Goal: Task Accomplishment & Management: Use online tool/utility

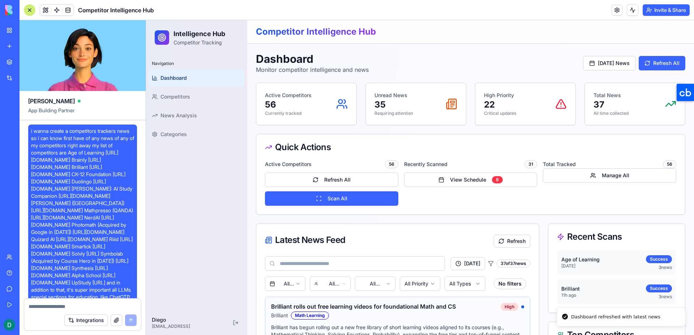
scroll to position [9654, 0]
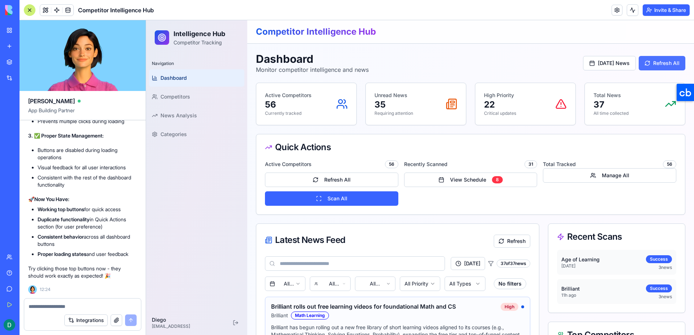
click at [649, 62] on button "Refresh All" at bounding box center [662, 63] width 47 height 14
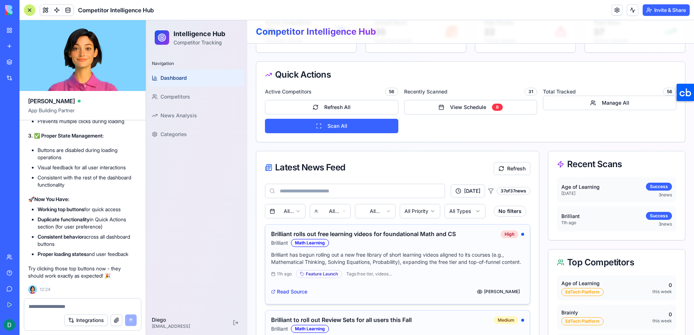
click at [277, 292] on link "Read Source" at bounding box center [289, 291] width 36 height 7
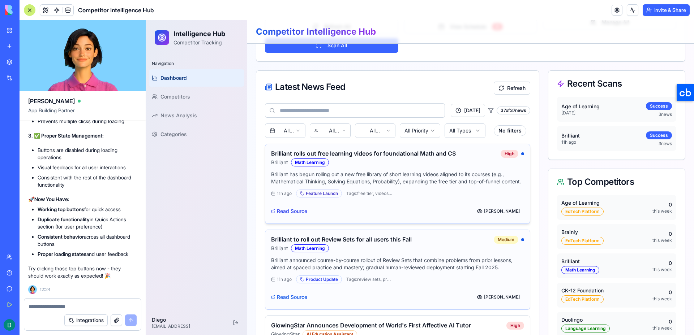
scroll to position [155, 0]
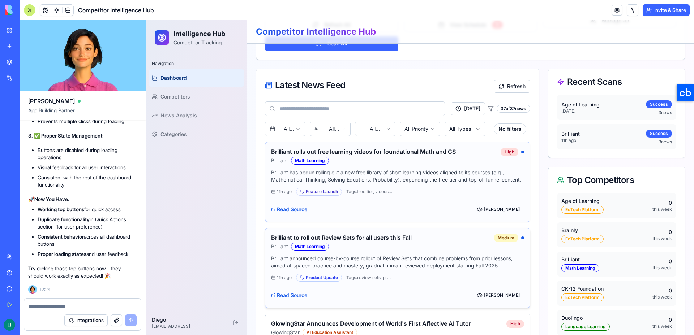
click at [282, 291] on div "Read Source [PERSON_NAME]" at bounding box center [397, 294] width 253 height 16
click at [282, 292] on link "Read Source" at bounding box center [289, 295] width 36 height 7
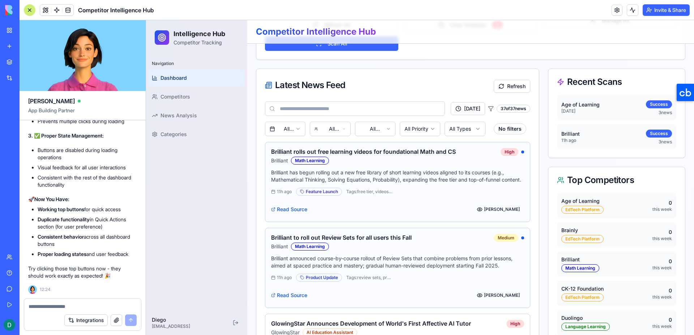
click at [140, 23] on video at bounding box center [83, 55] width 126 height 71
click at [33, 13] on div at bounding box center [30, 10] width 12 height 12
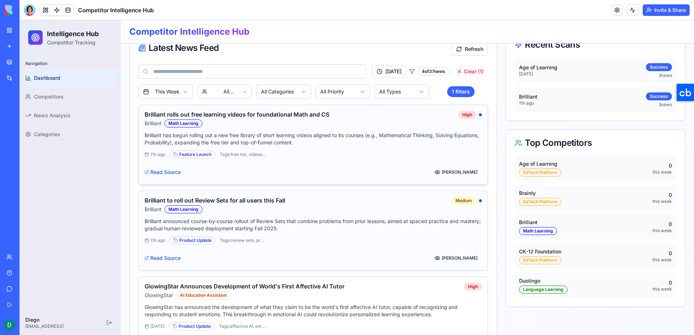
scroll to position [186, 0]
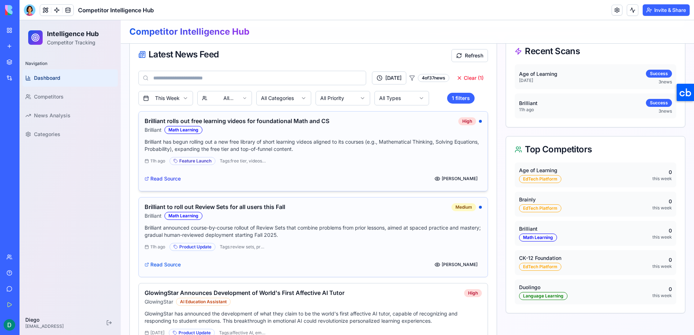
click at [166, 178] on link "Read Source" at bounding box center [163, 178] width 36 height 7
click at [162, 264] on link "Read Source" at bounding box center [163, 264] width 36 height 7
click at [30, 7] on div at bounding box center [30, 10] width 12 height 12
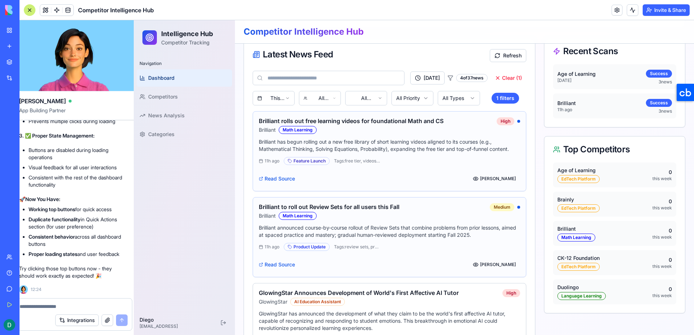
scroll to position [0, 0]
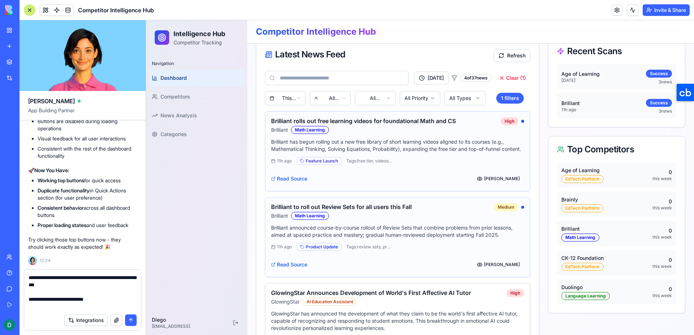
paste textarea "**********"
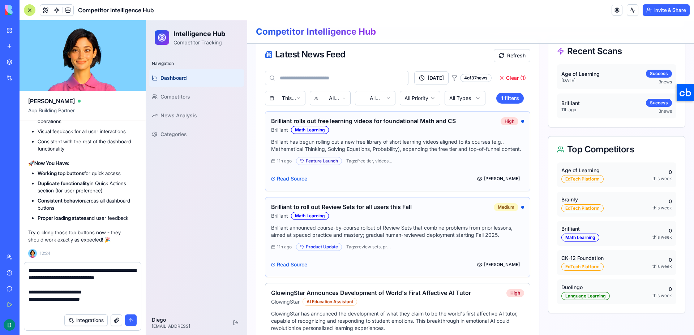
type textarea "**********"
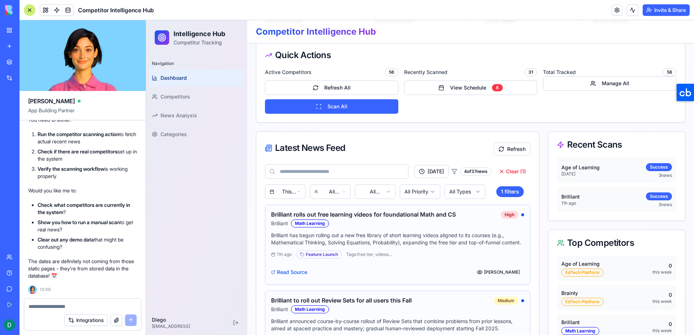
scroll to position [10163, 0]
click at [74, 308] on textarea at bounding box center [83, 306] width 108 height 7
type textarea "**********"
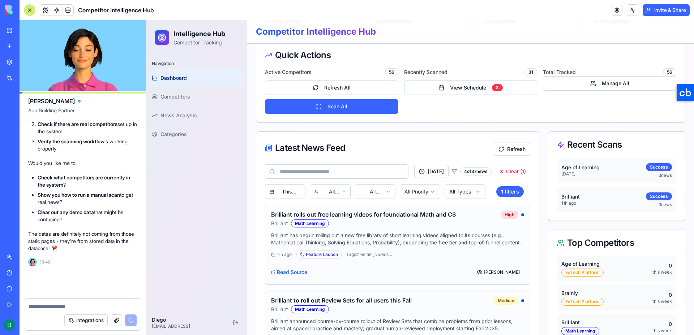
scroll to position [10190, 0]
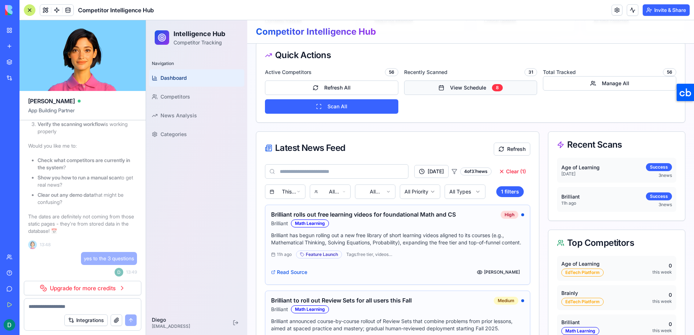
click at [448, 86] on button "View Schedule 8" at bounding box center [470, 88] width 133 height 14
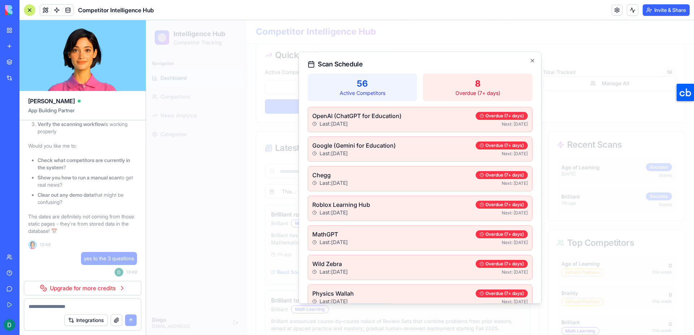
click at [492, 121] on div "Overdue (7+ days) Next: [DATE]" at bounding box center [502, 119] width 52 height 15
click at [496, 113] on div "Overdue (7+ days)" at bounding box center [502, 116] width 52 height 8
click at [493, 95] on p "Overdue (7+ days)" at bounding box center [477, 93] width 101 height 7
click at [530, 61] on icon "button" at bounding box center [533, 61] width 6 height 6
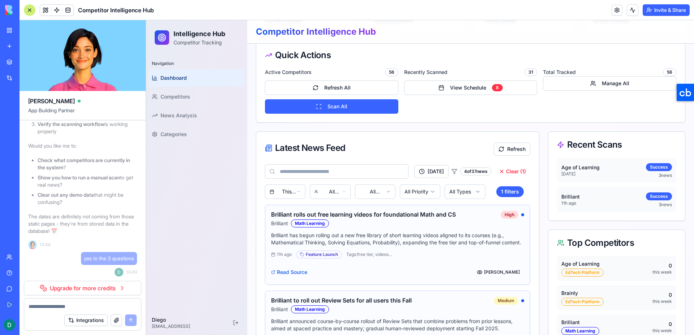
scroll to position [0, 0]
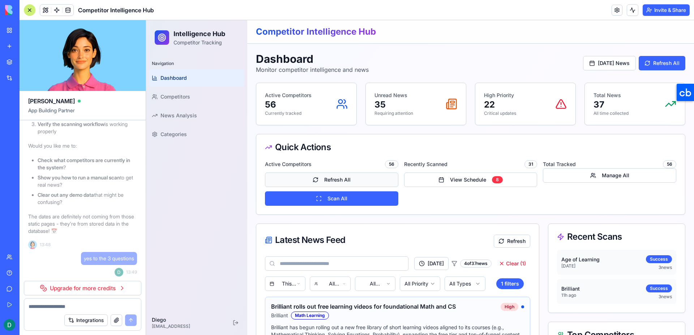
click at [339, 182] on button "Refresh All" at bounding box center [331, 180] width 133 height 14
click at [138, 27] on video at bounding box center [83, 55] width 126 height 71
click at [31, 13] on div at bounding box center [30, 10] width 12 height 12
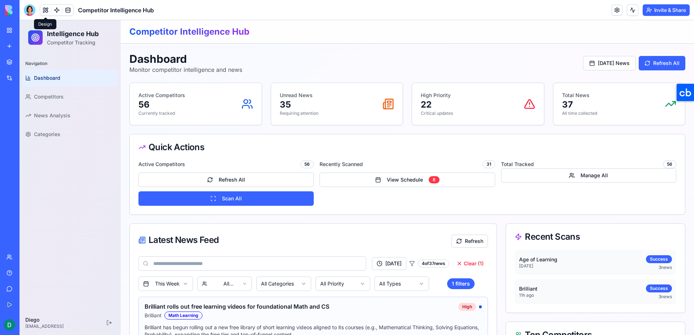
click at [45, 12] on button at bounding box center [45, 10] width 11 height 11
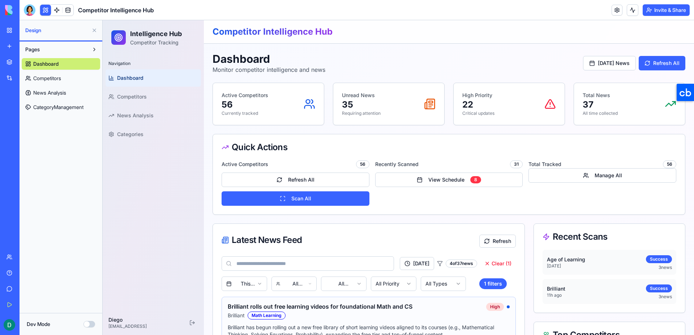
click at [69, 75] on link "Competitors" at bounding box center [61, 79] width 78 height 12
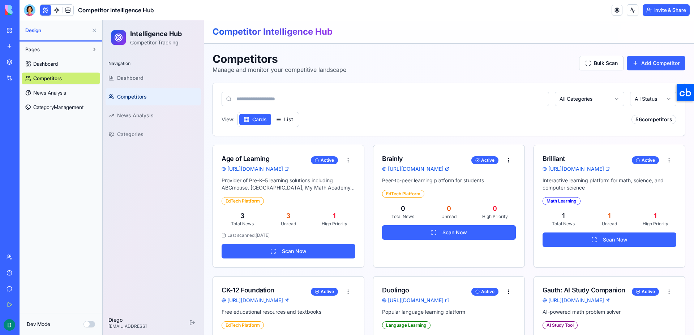
click at [73, 93] on link "News Analysis" at bounding box center [61, 93] width 78 height 12
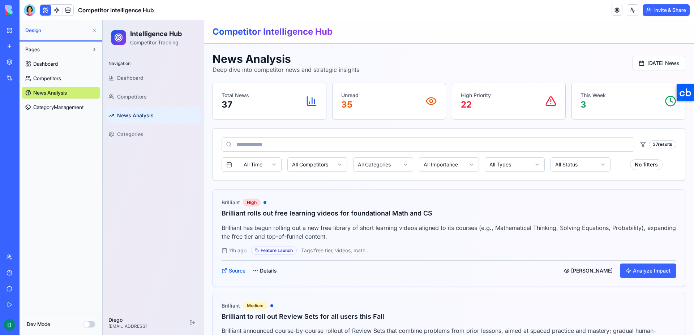
click at [73, 104] on span "CategoryManagement" at bounding box center [58, 107] width 50 height 7
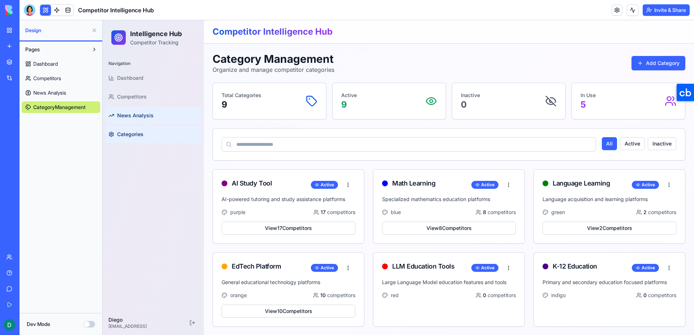
click at [154, 111] on link "News Analysis" at bounding box center [153, 115] width 95 height 17
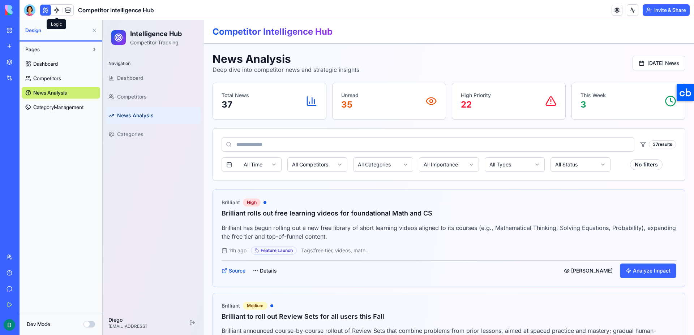
click at [57, 12] on span at bounding box center [57, 10] width 20 height 20
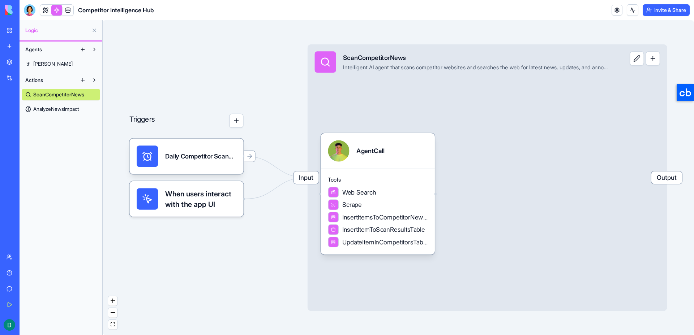
click at [84, 113] on link "AnalyzeNewsImpact" at bounding box center [61, 109] width 78 height 12
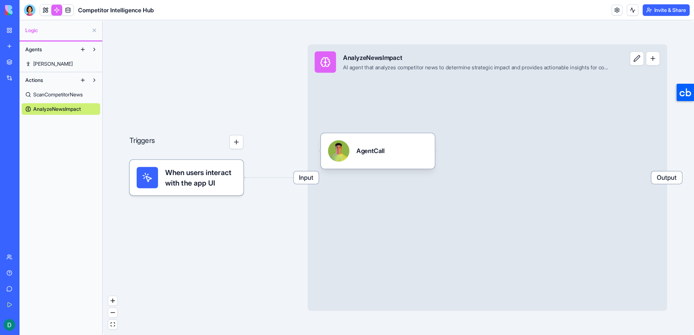
click at [71, 63] on link "[PERSON_NAME]" at bounding box center [61, 64] width 78 height 12
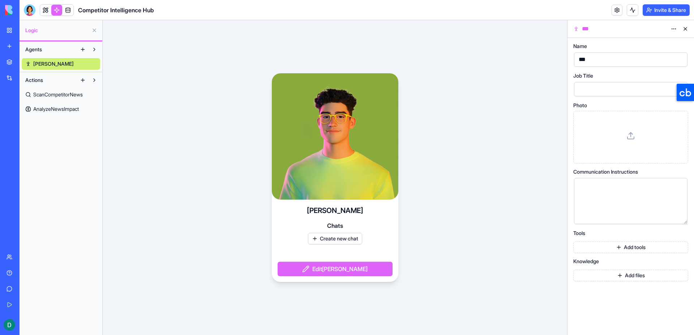
click at [590, 61] on div "***" at bounding box center [625, 59] width 96 height 11
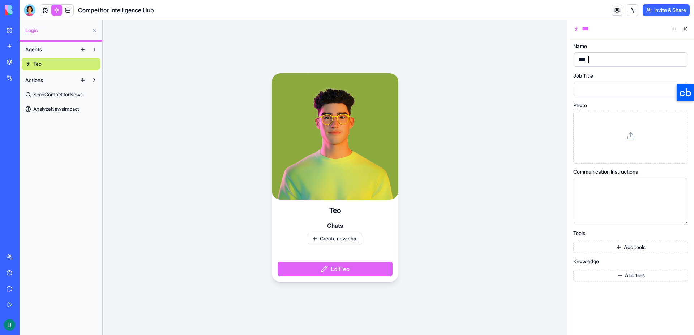
click at [545, 103] on div "Teo Chats Create new chat Edit Teo" at bounding box center [335, 177] width 465 height 315
click at [67, 12] on span at bounding box center [68, 10] width 20 height 20
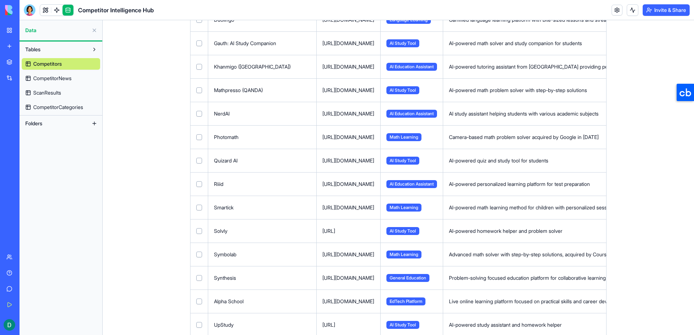
scroll to position [1087, 0]
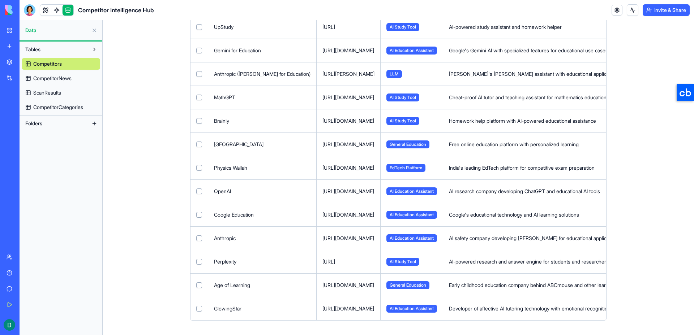
click at [198, 265] on td at bounding box center [200, 261] width 18 height 23
click at [198, 263] on button "Select row" at bounding box center [199, 262] width 6 height 6
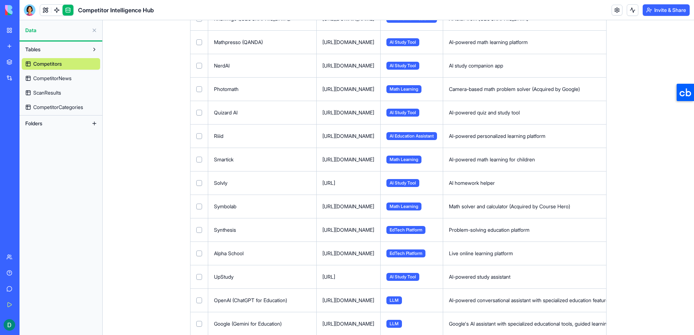
scroll to position [0, 0]
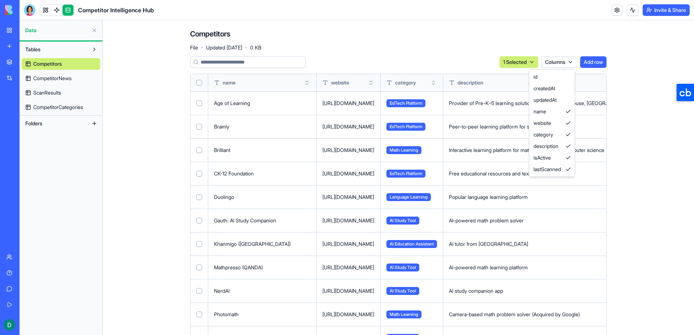
click at [557, 66] on html "BETA My Workspace New app Marketplace Integrations Recent Competitor Intelligen…" at bounding box center [347, 167] width 694 height 335
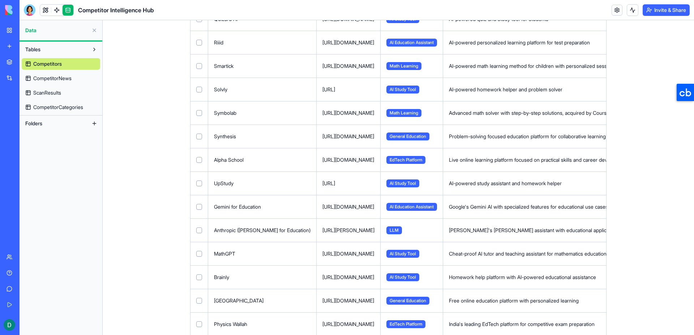
scroll to position [1087, 0]
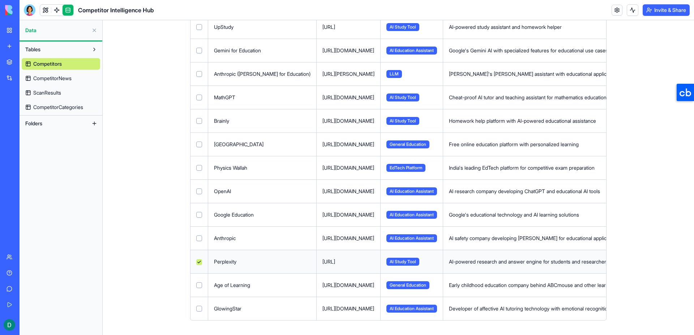
click at [0, 0] on button at bounding box center [0, 0] width 0 height 0
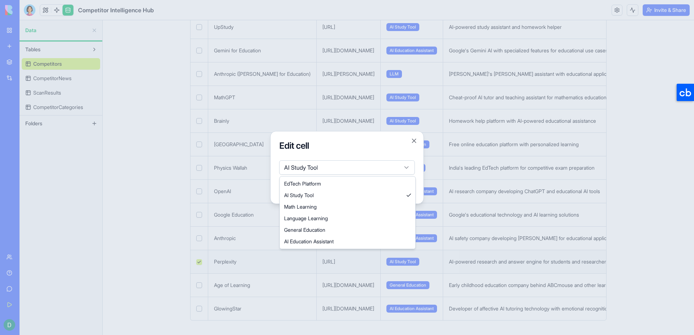
click at [319, 167] on body "BETA My Workspace New app Marketplace Integrations Recent Competitor Intelligen…" at bounding box center [347, 167] width 694 height 335
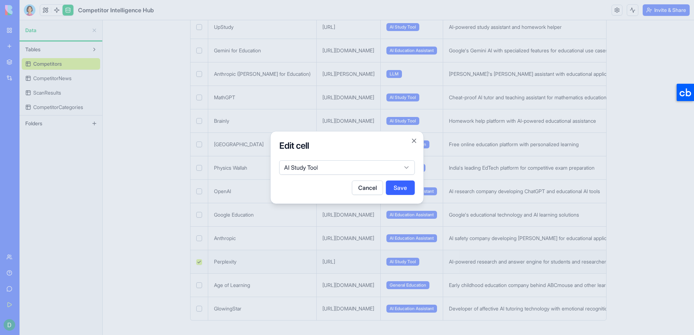
click at [355, 158] on body "BETA My Workspace New app Marketplace Integrations Recent Competitor Intelligen…" at bounding box center [347, 167] width 694 height 335
click at [147, 118] on div at bounding box center [347, 167] width 694 height 335
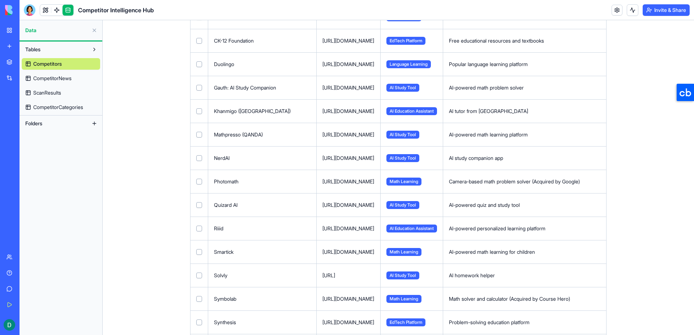
scroll to position [119, 0]
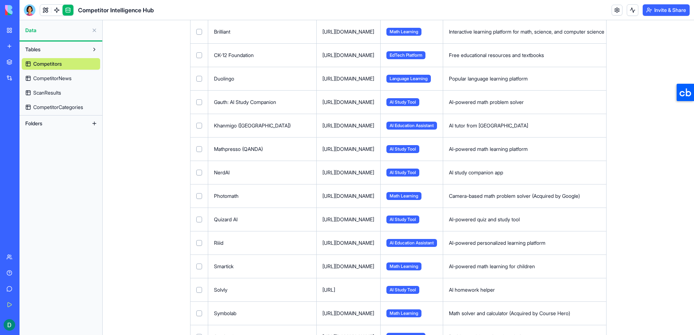
click at [69, 107] on span "CompetitorCategories" at bounding box center [58, 107] width 50 height 7
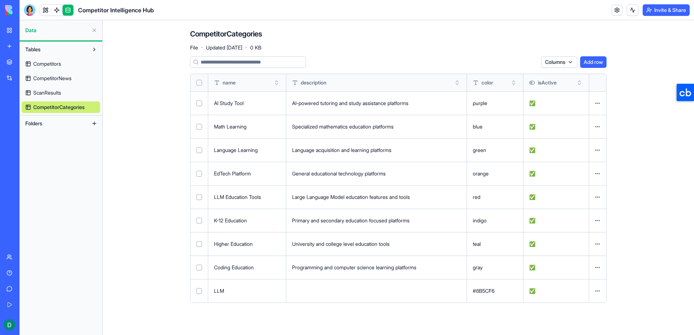
click at [70, 66] on link "Competitors" at bounding box center [61, 64] width 78 height 12
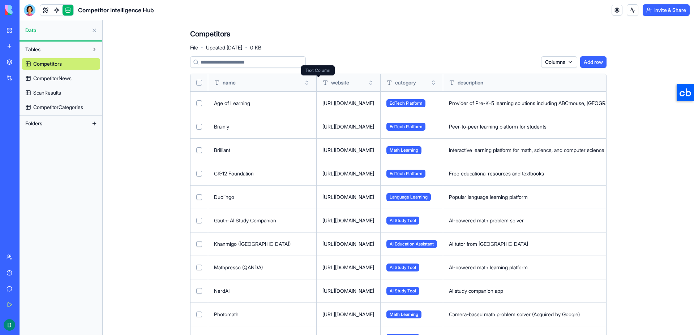
click at [294, 65] on input at bounding box center [248, 62] width 116 height 12
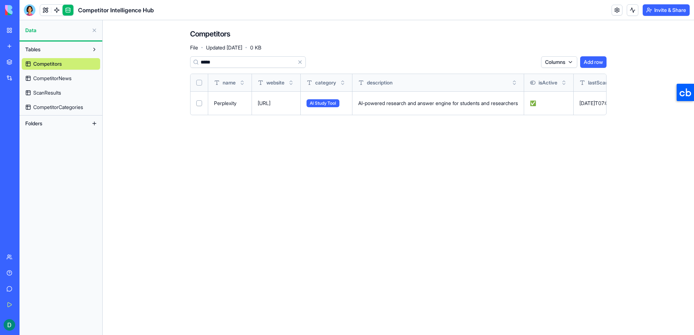
type input "*****"
click at [346, 112] on td "AI Study Tool" at bounding box center [327, 102] width 52 height 23
click at [0, 0] on button at bounding box center [0, 0] width 0 height 0
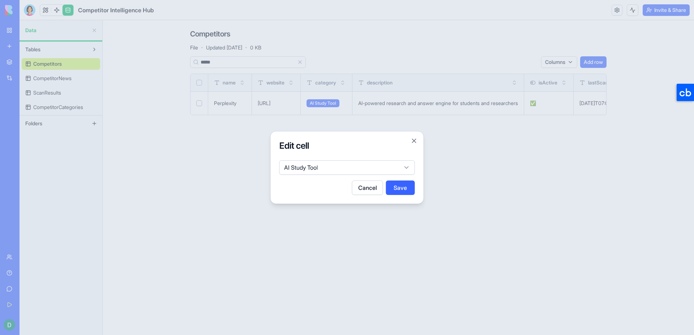
click at [334, 155] on div "Edit cell AI Study Tool Cancel Save Close" at bounding box center [347, 167] width 154 height 73
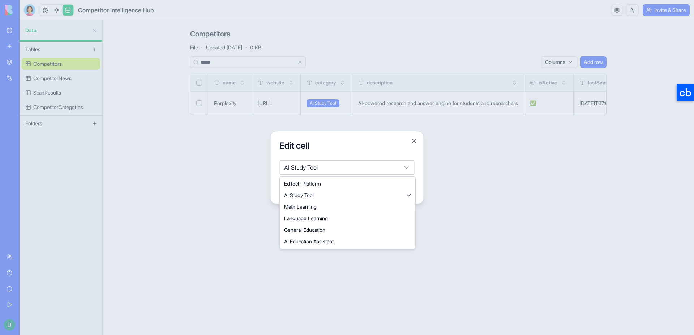
click at [334, 162] on body "BETA My Workspace New app Marketplace Integrations Recent Competitor Intelligen…" at bounding box center [347, 167] width 694 height 335
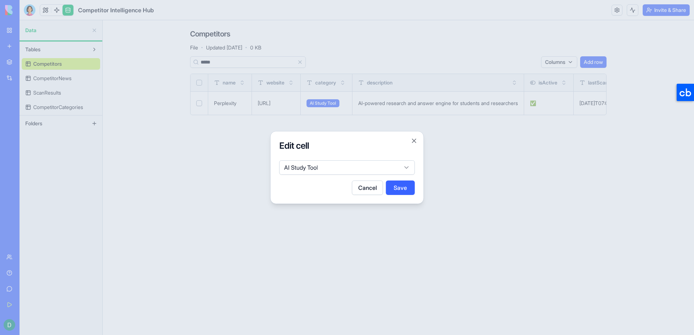
click at [340, 151] on body "BETA My Workspace New app Marketplace Integrations Recent Competitor Intelligen…" at bounding box center [347, 167] width 694 height 335
click at [340, 151] on h2 "Edit cell" at bounding box center [347, 146] width 136 height 12
click at [416, 141] on button "Close" at bounding box center [414, 140] width 7 height 7
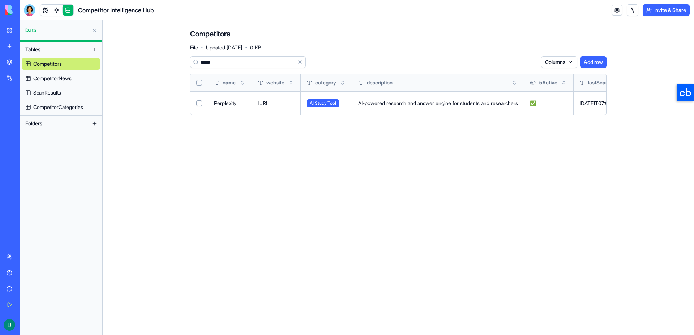
click at [0, 0] on button at bounding box center [0, 0] width 0 height 0
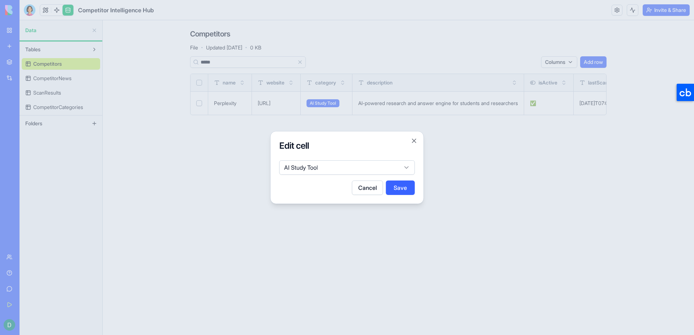
click at [335, 164] on body "BETA My Workspace New app Marketplace Integrations Recent Competitor Intelligen…" at bounding box center [347, 167] width 694 height 335
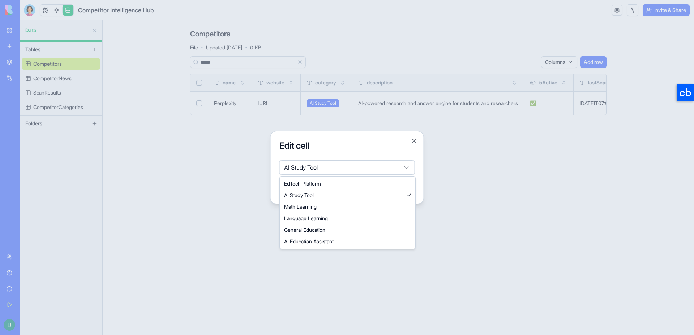
click at [244, 128] on div at bounding box center [347, 167] width 694 height 335
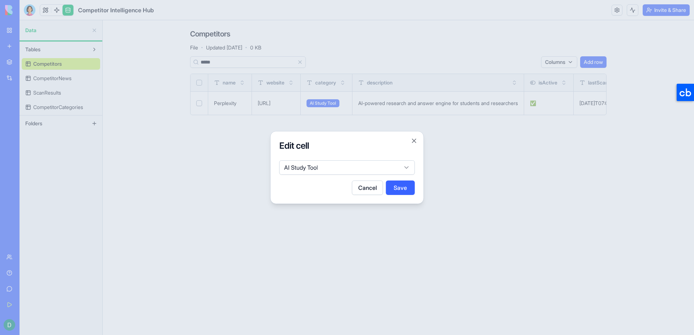
click at [155, 116] on div at bounding box center [347, 167] width 694 height 335
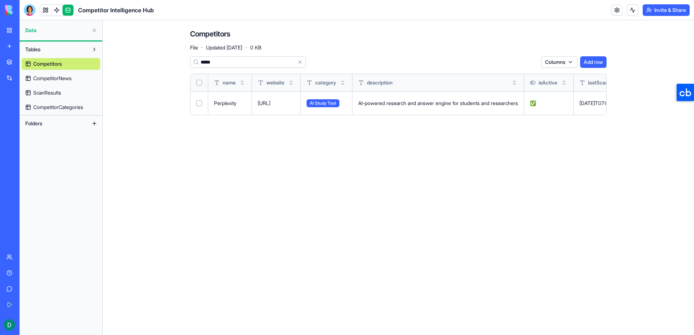
click at [70, 103] on link "CompetitorCategories" at bounding box center [61, 108] width 78 height 12
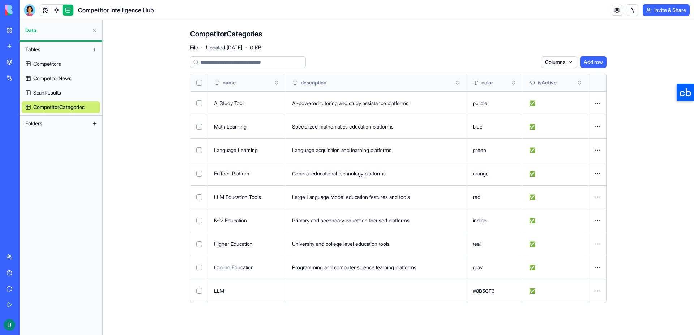
click at [438, 295] on td at bounding box center [376, 290] width 181 height 23
click at [0, 0] on button at bounding box center [0, 0] width 0 height 0
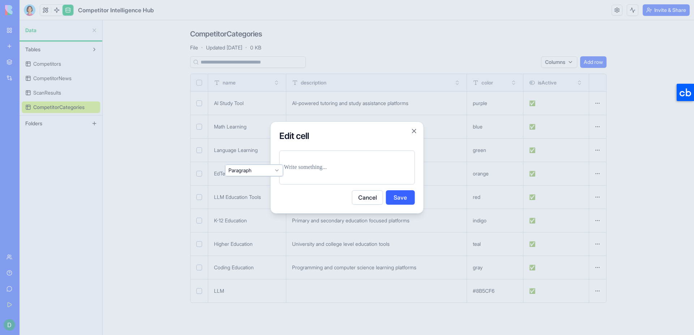
click at [365, 196] on button "Cancel" at bounding box center [367, 198] width 31 height 14
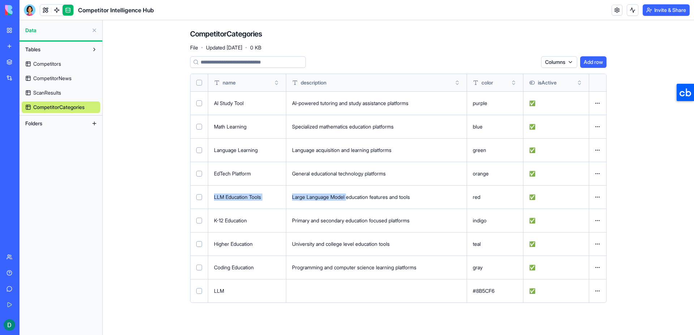
drag, startPoint x: 215, startPoint y: 196, endPoint x: 350, endPoint y: 196, distance: 135.2
click at [350, 196] on tr "LLM Education Tools Large Language Model education features and tools red ✅ Ope…" at bounding box center [399, 196] width 416 height 23
click at [198, 200] on td at bounding box center [200, 196] width 18 height 23
click at [199, 200] on button "Select row" at bounding box center [199, 197] width 6 height 6
click at [595, 196] on html "BETA My Workspace New app Marketplace Integrations Recent Competitor Intelligen…" at bounding box center [347, 167] width 694 height 335
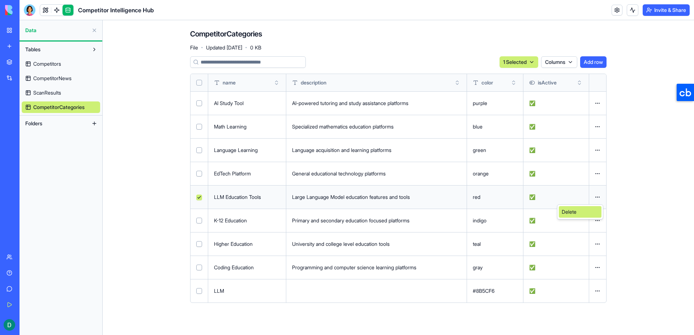
click at [581, 212] on div "Delete" at bounding box center [580, 212] width 43 height 12
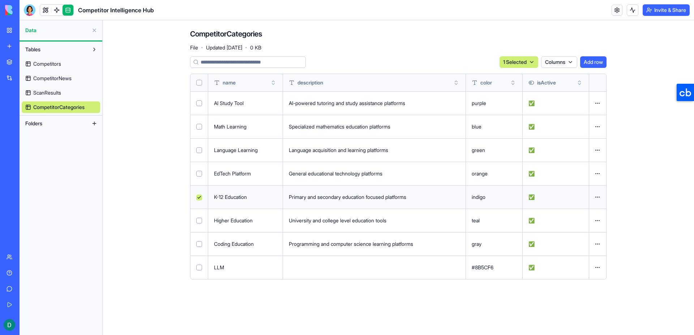
click at [199, 198] on button "Select row" at bounding box center [199, 198] width 6 height 6
click at [64, 69] on link "Competitors" at bounding box center [61, 64] width 78 height 12
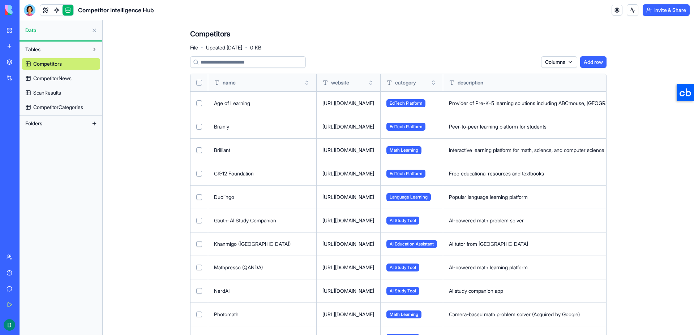
click at [437, 85] on button "Toggle sort" at bounding box center [433, 82] width 7 height 7
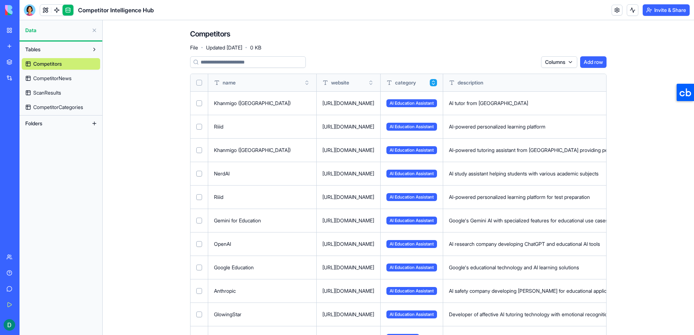
click at [437, 85] on button "Toggle sort" at bounding box center [433, 82] width 7 height 7
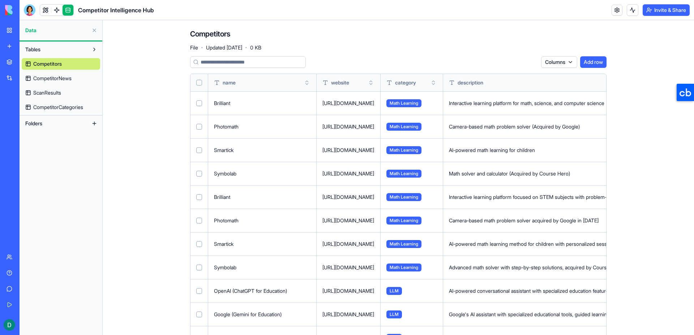
click at [235, 63] on input at bounding box center [248, 62] width 116 height 12
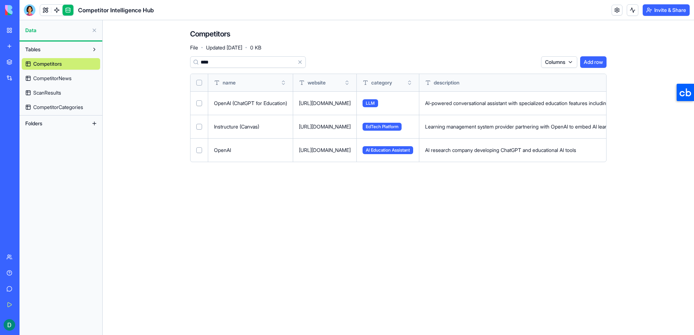
type input "****"
click at [197, 153] on button "Select row" at bounding box center [199, 150] width 6 height 6
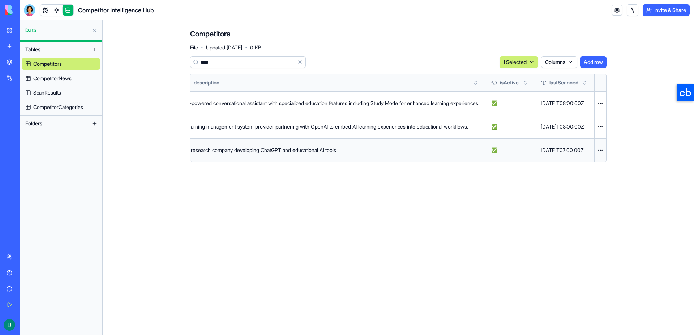
scroll to position [0, 292]
type button "on"
click at [601, 150] on html "BETA My Workspace New app Marketplace Integrations Recent Competitor Intelligen…" at bounding box center [347, 167] width 694 height 335
click at [586, 169] on div "Delete" at bounding box center [583, 165] width 43 height 12
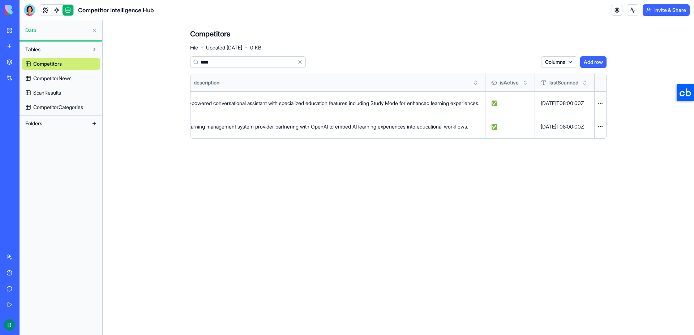
scroll to position [0, 0]
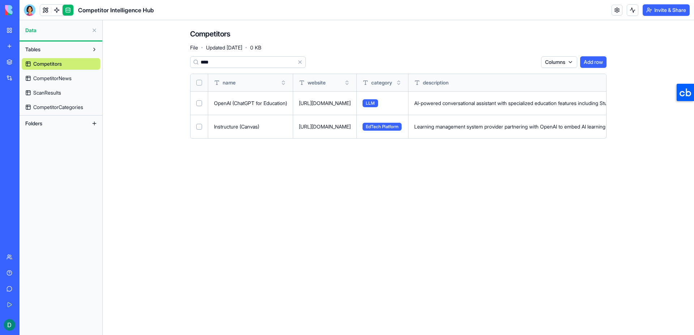
click at [252, 59] on input "****" at bounding box center [248, 62] width 116 height 12
type input "*"
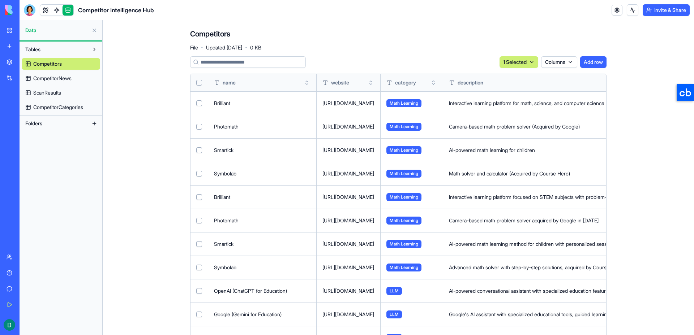
click at [240, 82] on div "name" at bounding box center [262, 82] width 97 height 7
click at [303, 81] on button "Toggle sort" at bounding box center [306, 82] width 7 height 7
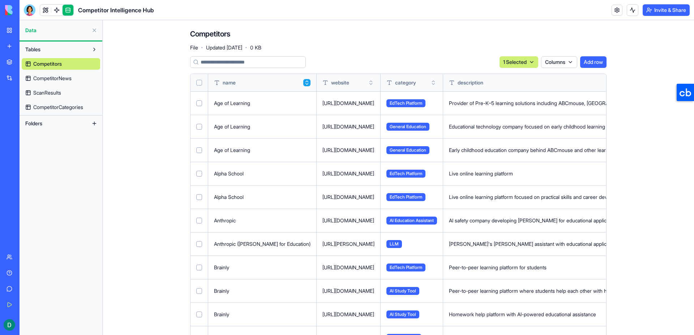
click at [198, 127] on button "Select row" at bounding box center [199, 127] width 6 height 6
click at [198, 150] on button "Select row" at bounding box center [199, 150] width 6 height 6
click at [508, 64] on html "BETA My Workspace New app Marketplace Integrations Recent Competitor Intelligen…" at bounding box center [347, 167] width 694 height 335
click at [198, 174] on button "Select row" at bounding box center [199, 174] width 6 height 6
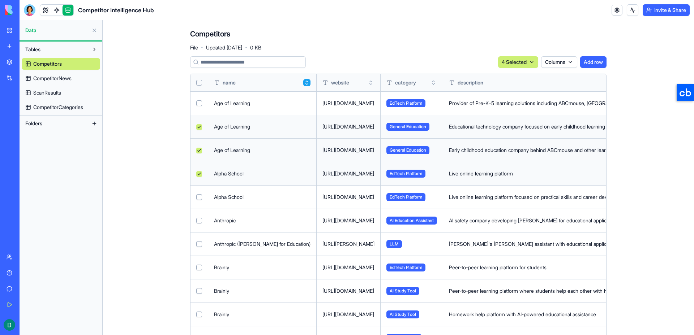
click at [198, 222] on button "Select row" at bounding box center [199, 221] width 6 height 6
click at [197, 269] on button "Select row" at bounding box center [199, 268] width 6 height 6
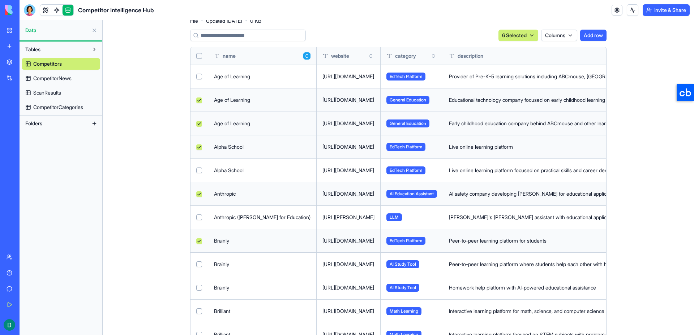
scroll to position [27, 0]
click at [198, 286] on button "Select row" at bounding box center [199, 288] width 6 height 6
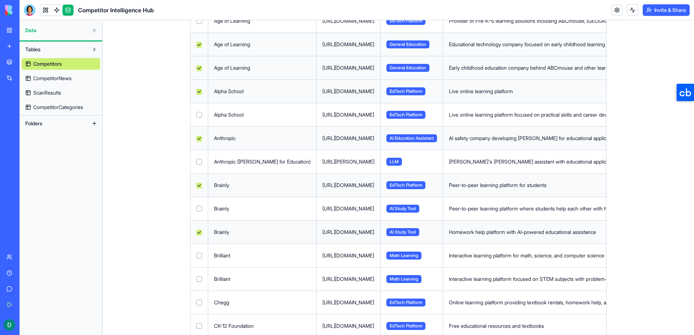
scroll to position [83, 0]
click at [198, 277] on button "Select row" at bounding box center [199, 279] width 6 height 6
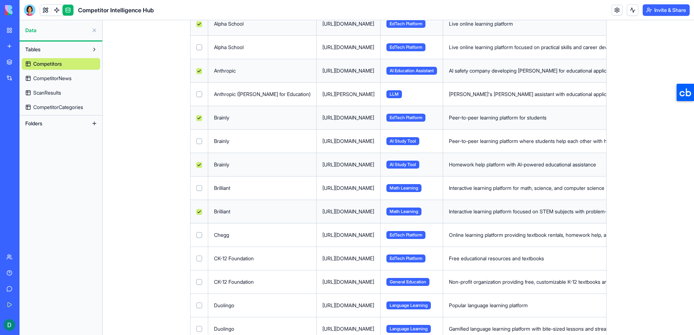
scroll to position [151, 0]
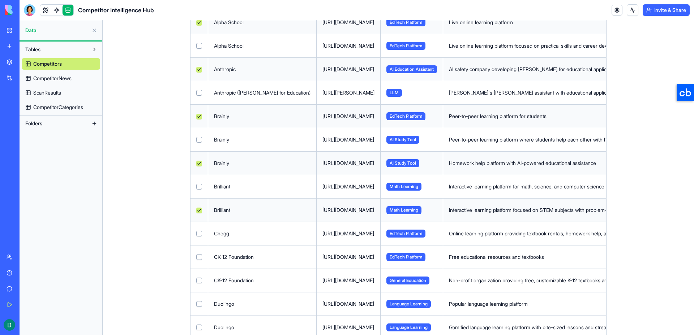
click at [198, 278] on button "Select row" at bounding box center [199, 281] width 6 height 6
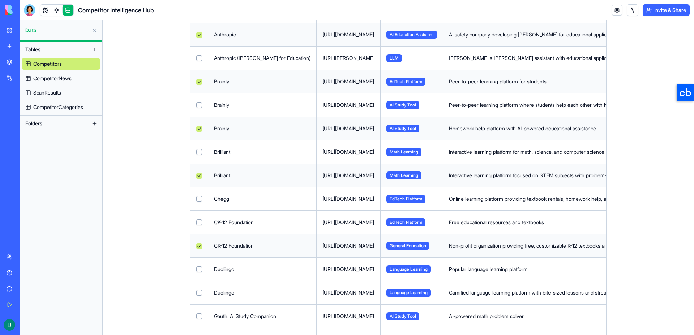
scroll to position [187, 0]
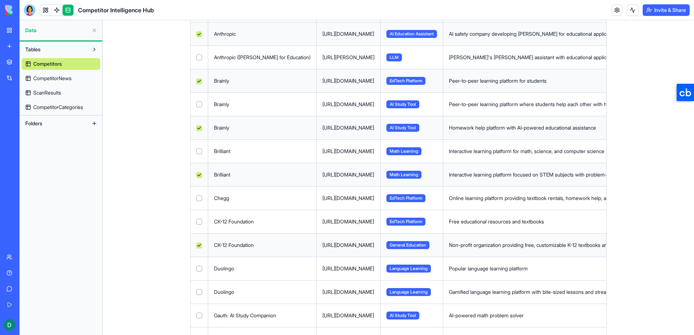
click at [200, 271] on button "Select row" at bounding box center [199, 269] width 6 height 6
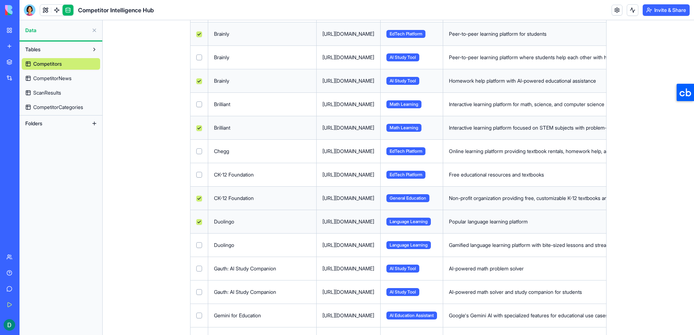
scroll to position [253, 0]
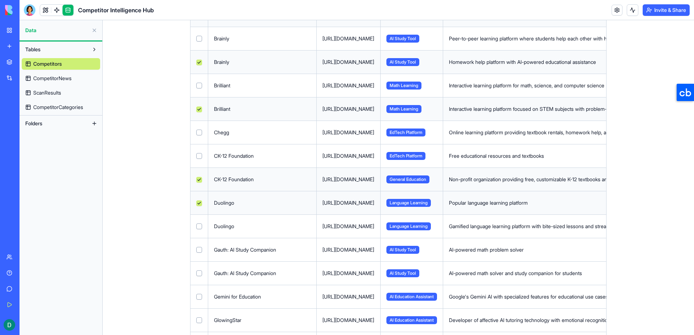
click at [198, 277] on td at bounding box center [200, 273] width 18 height 23
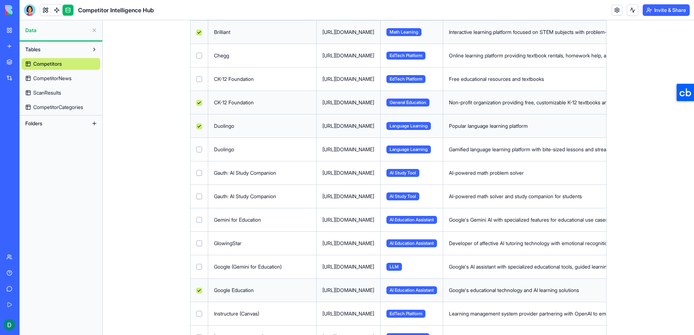
scroll to position [332, 0]
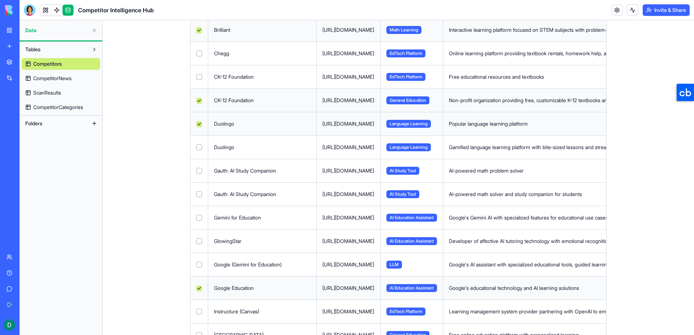
click at [201, 217] on button "Select row" at bounding box center [199, 218] width 6 height 6
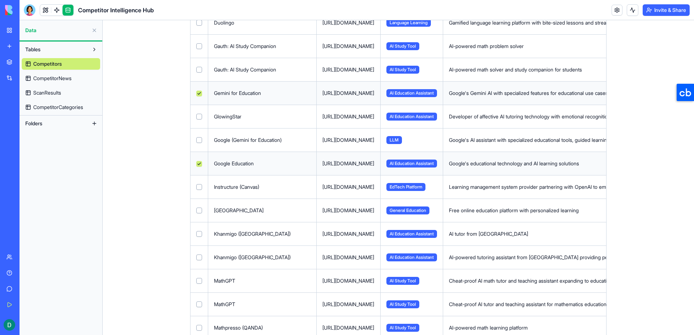
scroll to position [461, 0]
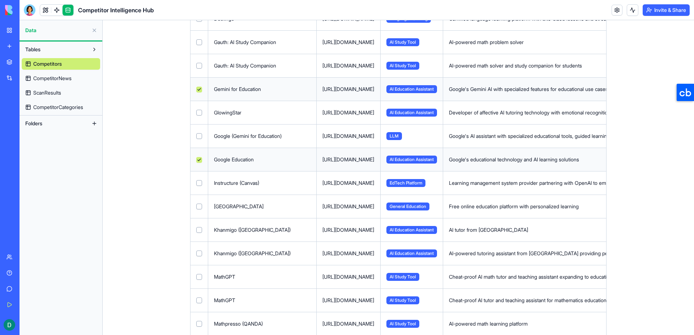
click at [199, 229] on button "Select row" at bounding box center [199, 230] width 6 height 6
click at [198, 253] on button "Select row" at bounding box center [199, 254] width 6 height 6
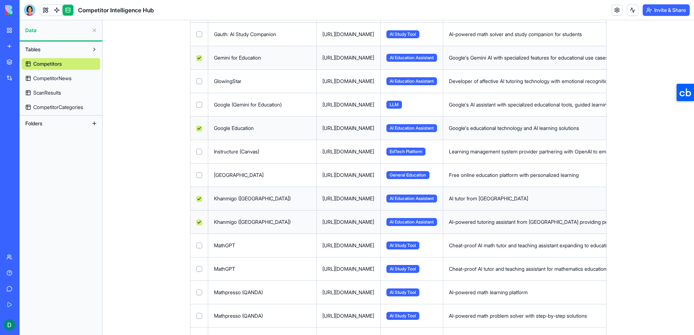
scroll to position [494, 0]
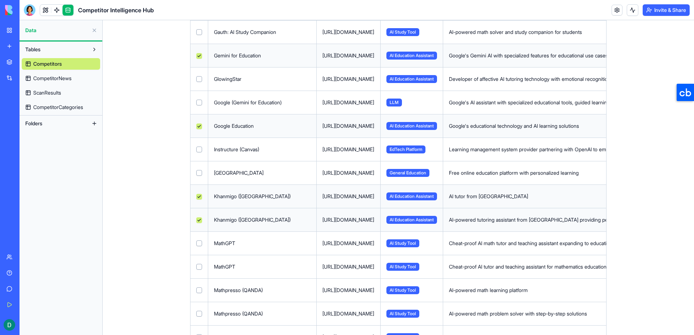
click at [198, 246] on button "Select row" at bounding box center [199, 244] width 6 height 6
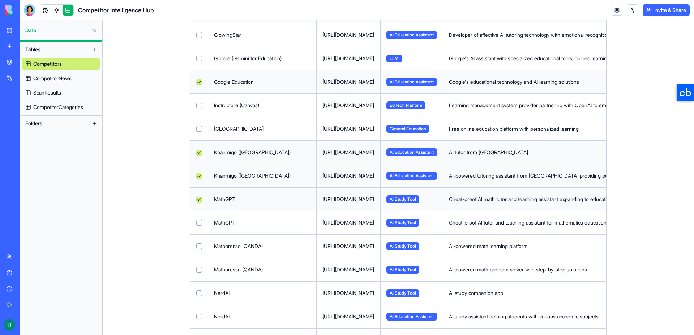
click at [198, 246] on button "Select row" at bounding box center [199, 247] width 6 height 6
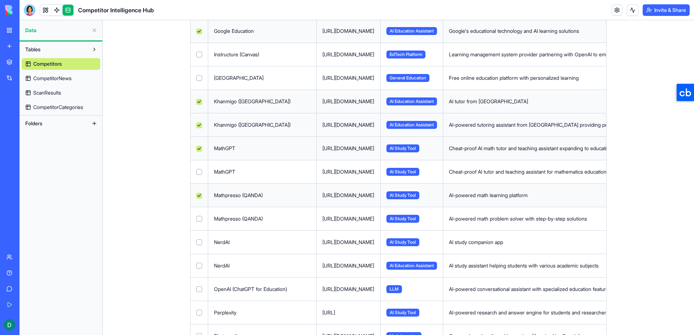
click at [198, 246] on td at bounding box center [200, 242] width 18 height 23
click at [198, 244] on button "Select row" at bounding box center [199, 243] width 6 height 6
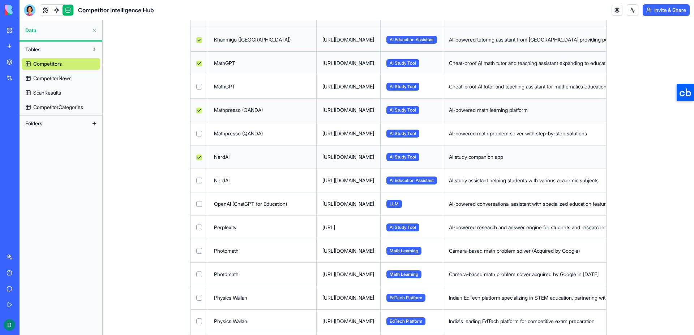
scroll to position [678, 0]
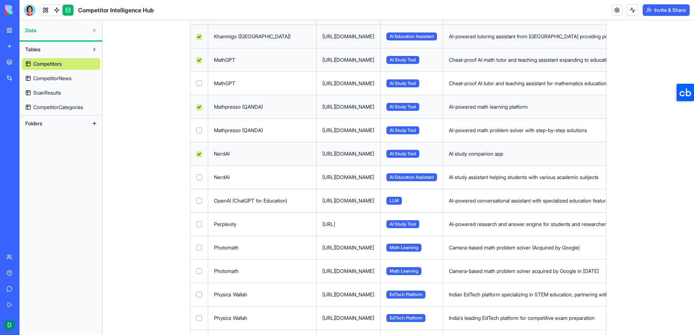
click at [198, 245] on button "Select row" at bounding box center [199, 248] width 6 height 6
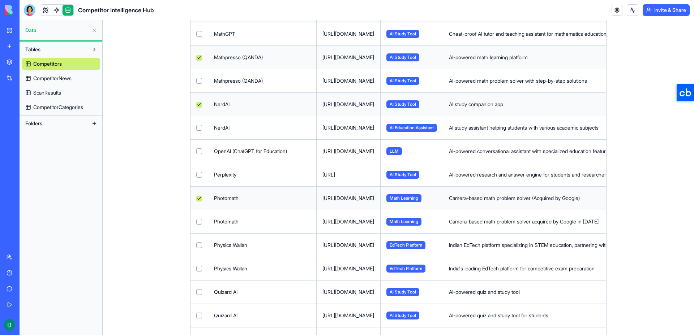
click at [199, 248] on td at bounding box center [200, 245] width 18 height 23
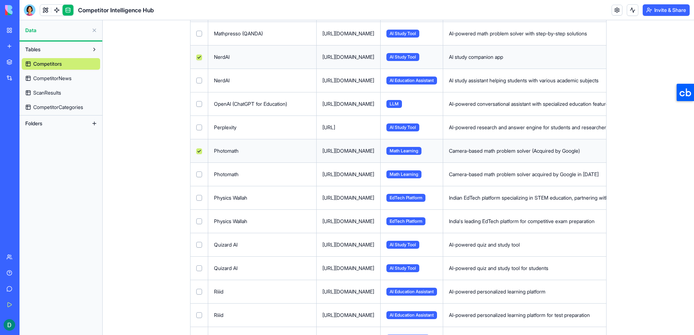
click at [200, 245] on button "Select row" at bounding box center [199, 245] width 6 height 6
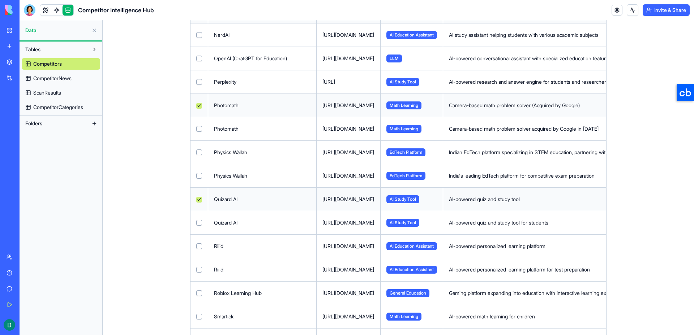
click at [200, 246] on button "Select row" at bounding box center [199, 247] width 6 height 6
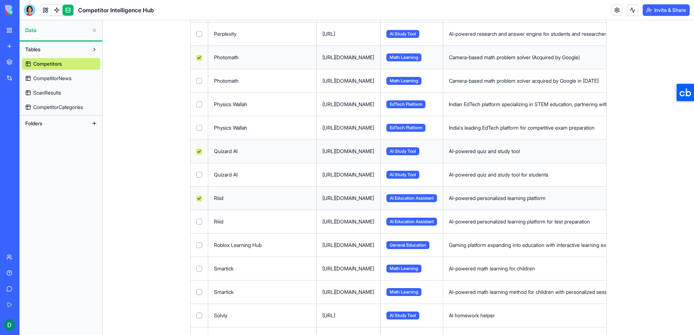
scroll to position [869, 0]
click at [198, 268] on button "Select row" at bounding box center [199, 269] width 6 height 6
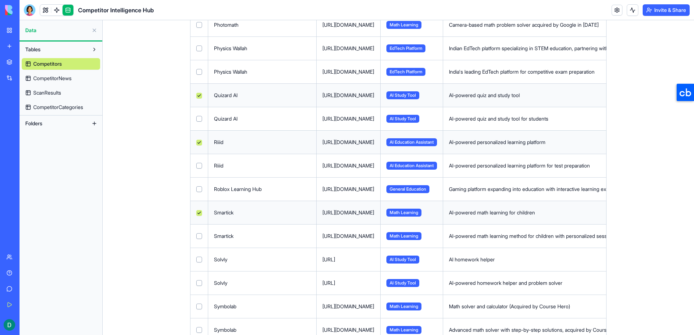
scroll to position [925, 0]
click at [200, 285] on button "Select row" at bounding box center [199, 283] width 6 height 6
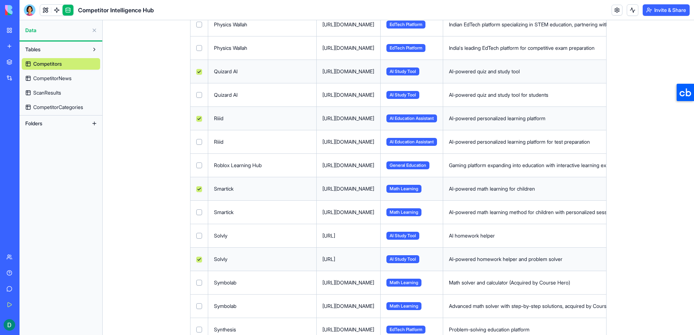
click at [200, 284] on button "Select row" at bounding box center [199, 283] width 6 height 6
click at [199, 306] on button "Select row" at bounding box center [199, 307] width 6 height 6
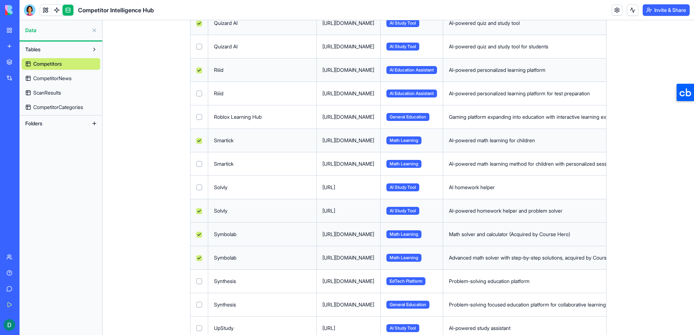
scroll to position [1000, 0]
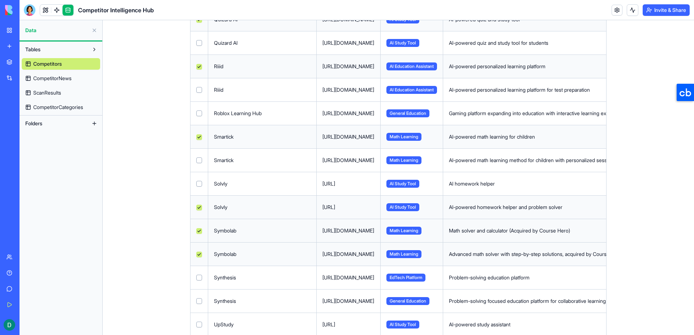
click at [199, 280] on button "Select row" at bounding box center [199, 278] width 6 height 6
click at [199, 256] on button "Select row" at bounding box center [199, 255] width 6 height 6
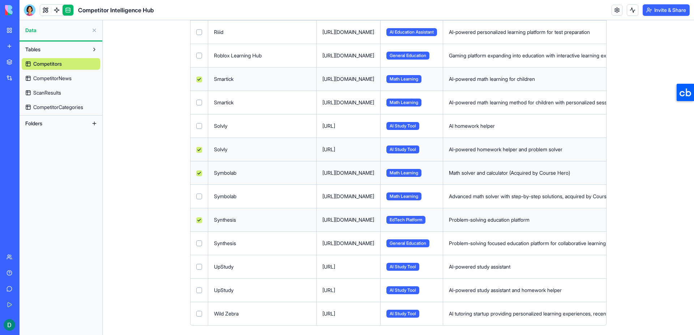
scroll to position [1063, 0]
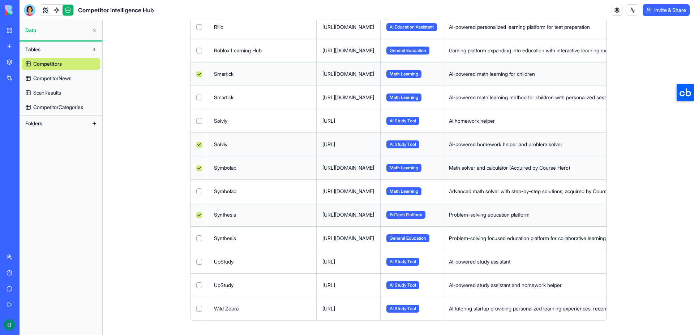
click at [199, 263] on button "Select row" at bounding box center [199, 262] width 6 height 6
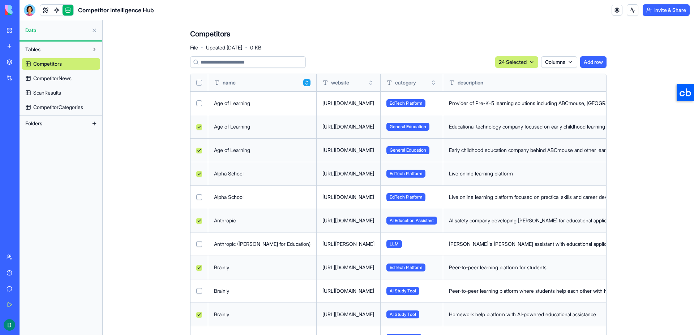
click at [525, 62] on html "BETA My Workspace New app Marketplace Integrations Recent Competitor Intelligen…" at bounding box center [347, 167] width 694 height 335
click at [519, 74] on div "Delete" at bounding box center [513, 77] width 43 height 12
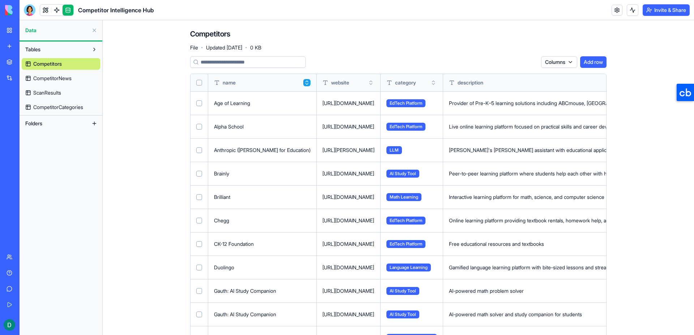
click at [79, 81] on link "CompetitorNews" at bounding box center [61, 79] width 78 height 12
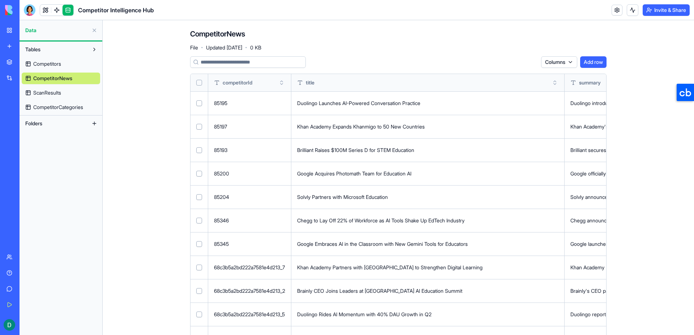
click at [55, 97] on link "ScanResults" at bounding box center [61, 93] width 78 height 12
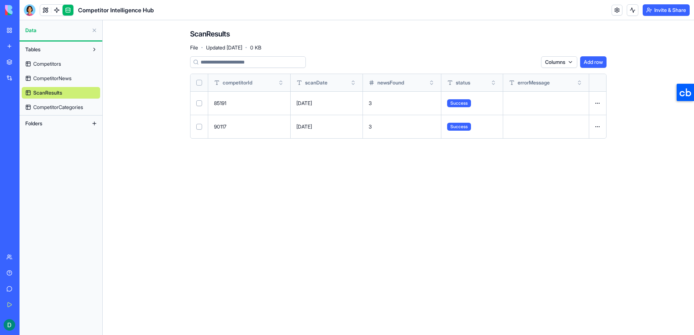
click at [56, 105] on span "CompetitorCategories" at bounding box center [58, 107] width 50 height 7
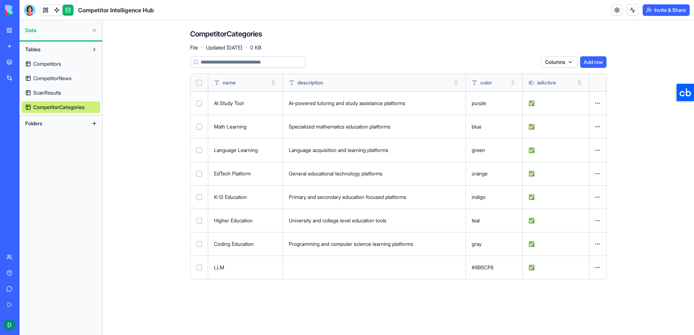
click at [57, 69] on link "Competitors" at bounding box center [61, 64] width 78 height 12
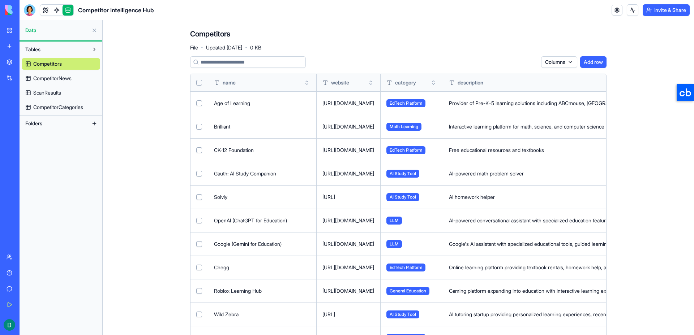
click at [226, 64] on input at bounding box center [248, 62] width 116 height 12
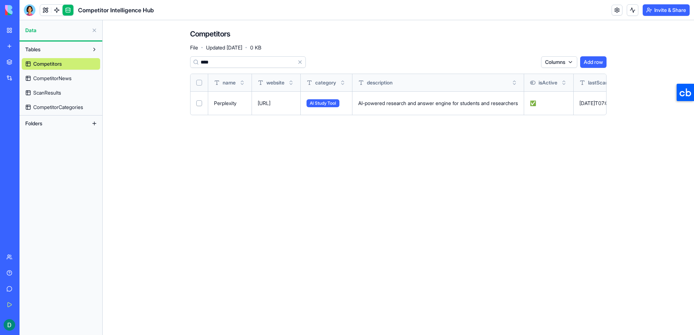
type input "****"
click at [0, 0] on button at bounding box center [0, 0] width 0 height 0
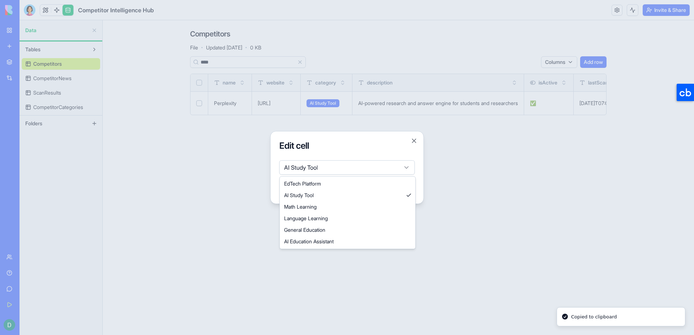
click at [320, 171] on body "BETA My Workspace New app Marketplace Integrations Recent Competitor Intelligen…" at bounding box center [347, 167] width 694 height 335
click at [220, 170] on div at bounding box center [347, 167] width 694 height 335
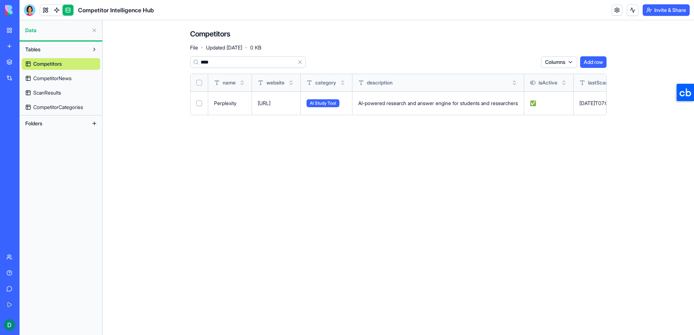
click at [95, 28] on button at bounding box center [95, 31] width 12 height 12
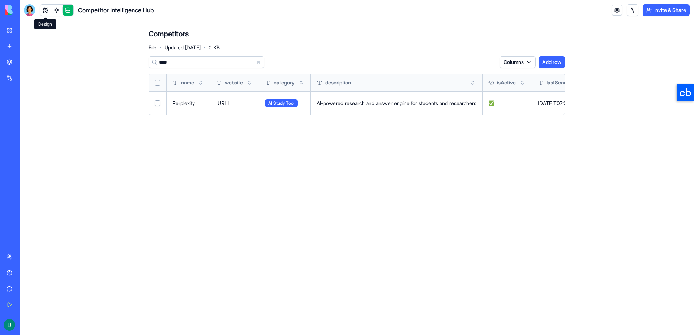
click at [46, 12] on link at bounding box center [45, 10] width 11 height 11
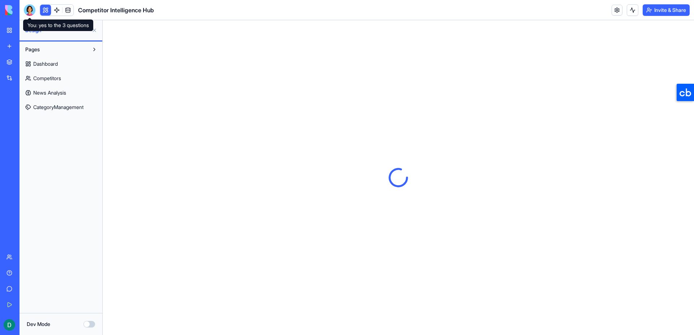
click at [31, 12] on div at bounding box center [30, 10] width 12 height 12
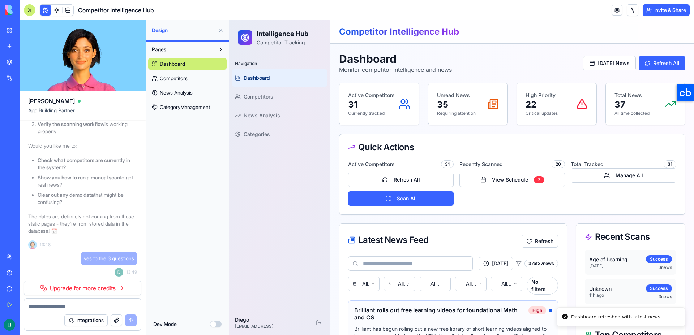
click at [219, 32] on button at bounding box center [221, 31] width 12 height 12
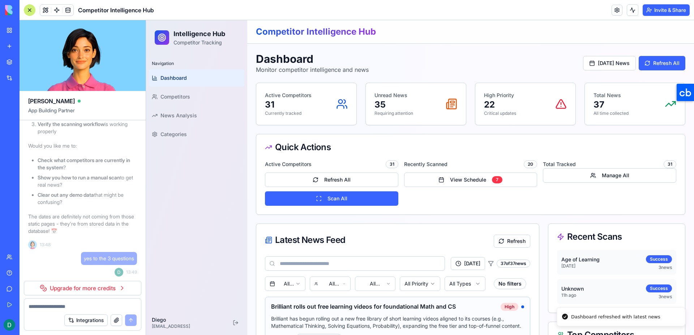
click at [30, 10] on div at bounding box center [30, 10] width 12 height 12
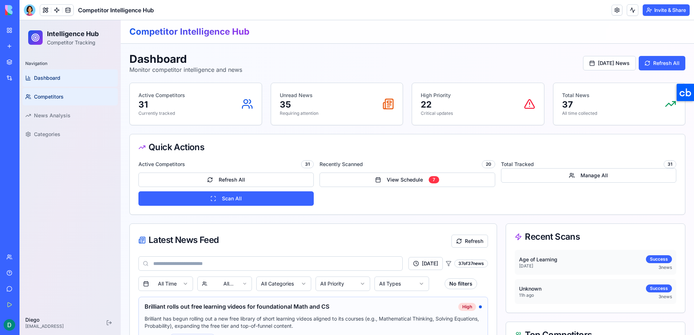
click at [70, 103] on link "Competitors" at bounding box center [69, 96] width 95 height 17
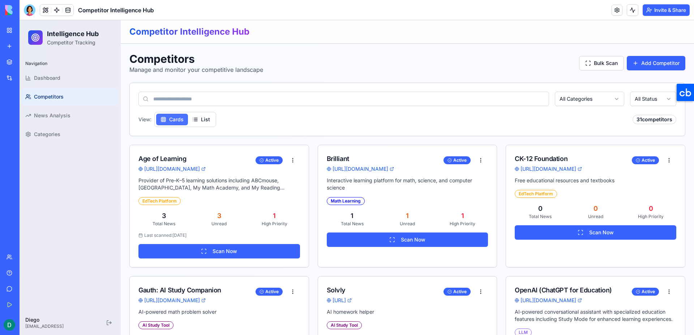
click at [187, 121] on button "Cards" at bounding box center [172, 120] width 32 height 12
click at [196, 121] on button "List" at bounding box center [201, 120] width 26 height 12
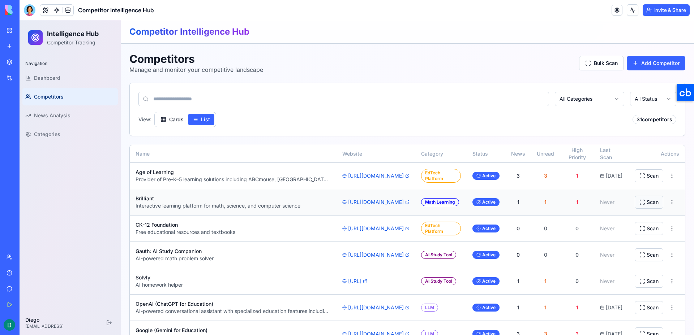
click at [646, 205] on button "Scan" at bounding box center [649, 202] width 29 height 13
click at [616, 60] on button "Bulk Scan" at bounding box center [601, 63] width 45 height 14
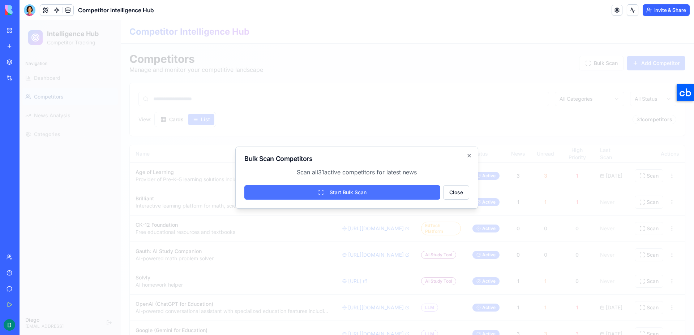
click at [348, 191] on button "Start Bulk Scan" at bounding box center [342, 192] width 196 height 14
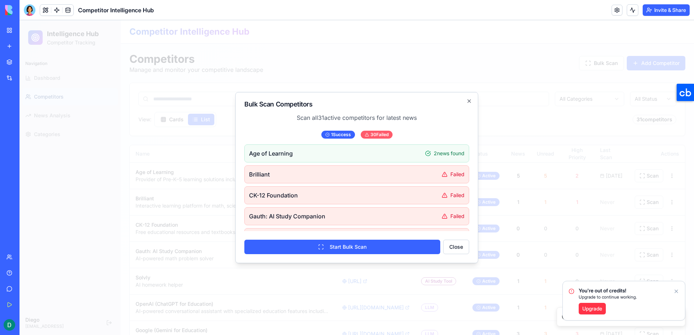
click at [372, 134] on div "30 Failed" at bounding box center [377, 135] width 32 height 8
click at [458, 252] on button "Close" at bounding box center [456, 247] width 26 height 14
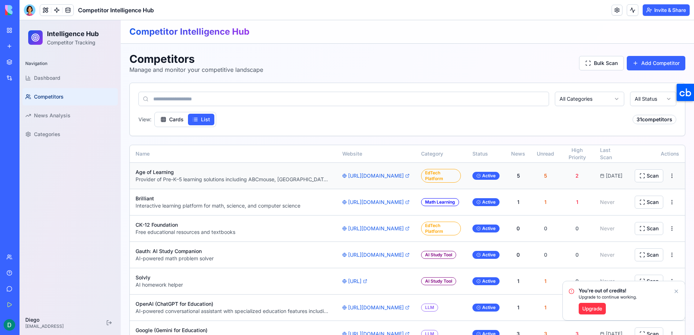
click at [316, 179] on div "Provider of Pre-K–5 learning solutions including ABCmouse, [GEOGRAPHIC_DATA], M…" at bounding box center [233, 179] width 195 height 7
click at [91, 82] on link "Dashboard" at bounding box center [69, 77] width 95 height 17
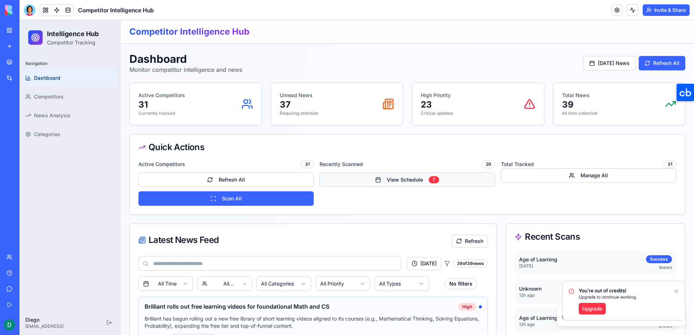
click at [382, 185] on button "View Schedule 7" at bounding box center [407, 180] width 175 height 14
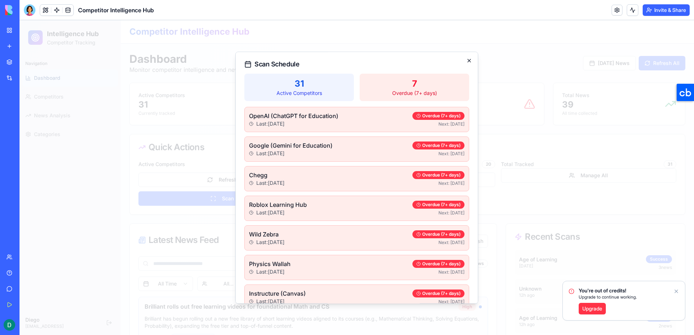
click at [467, 63] on icon "button" at bounding box center [469, 61] width 6 height 6
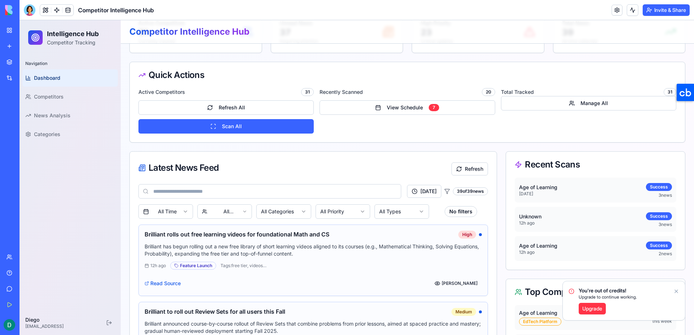
scroll to position [73, 0]
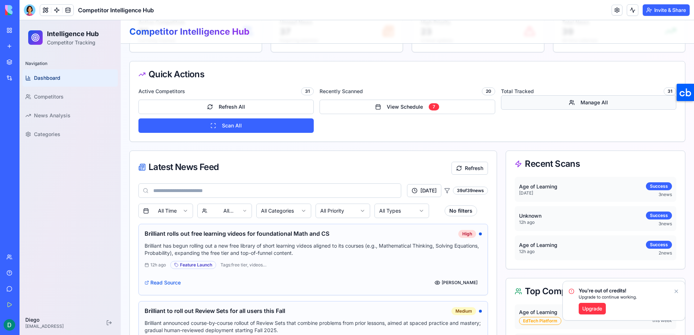
click at [518, 100] on button "Manage All" at bounding box center [588, 102] width 175 height 14
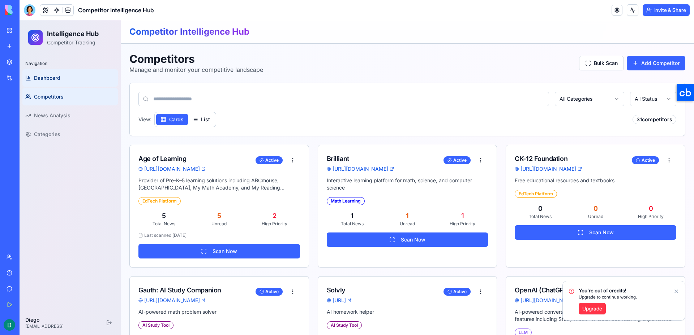
click at [53, 76] on span "Dashboard" at bounding box center [47, 77] width 26 height 7
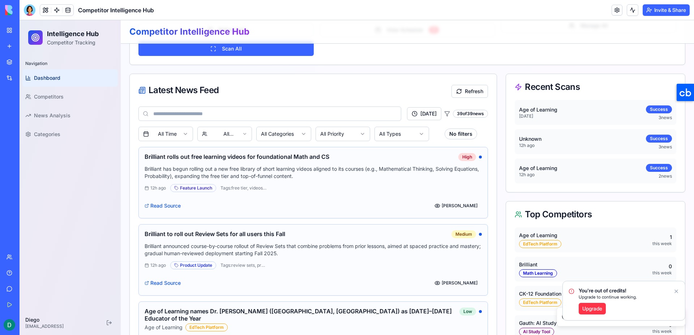
scroll to position [150, 0]
click at [544, 114] on p "[DATE]" at bounding box center [538, 116] width 38 height 6
